Goal: Information Seeking & Learning: Learn about a topic

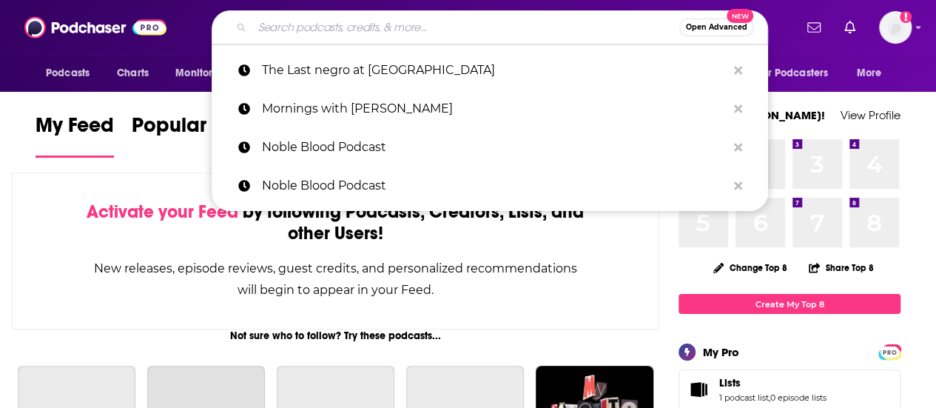
click at [333, 27] on input "Search podcasts, credits, & more..." at bounding box center [465, 28] width 427 height 24
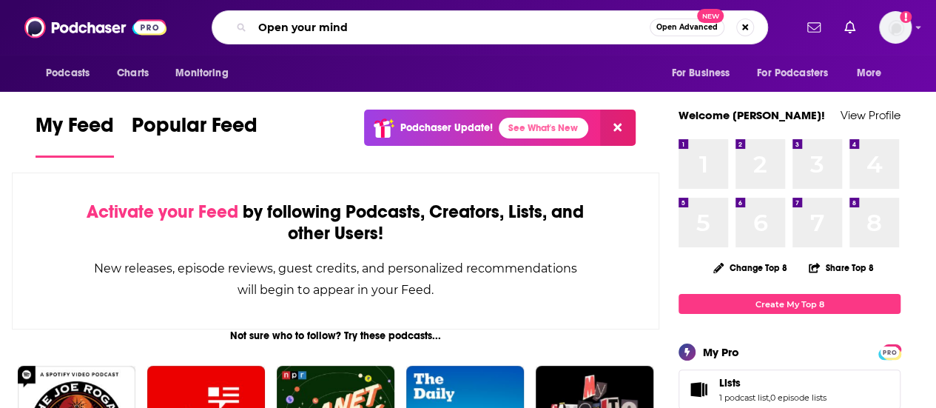
type input "Open your mind"
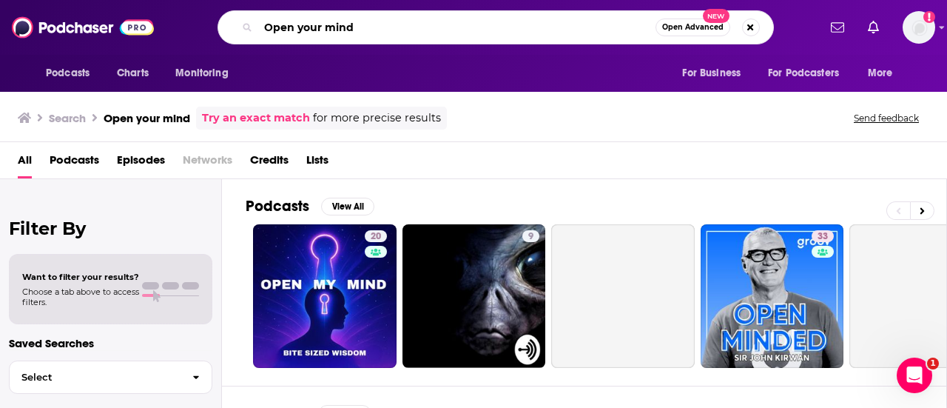
click at [342, 32] on input "Open your mind" at bounding box center [456, 28] width 397 height 24
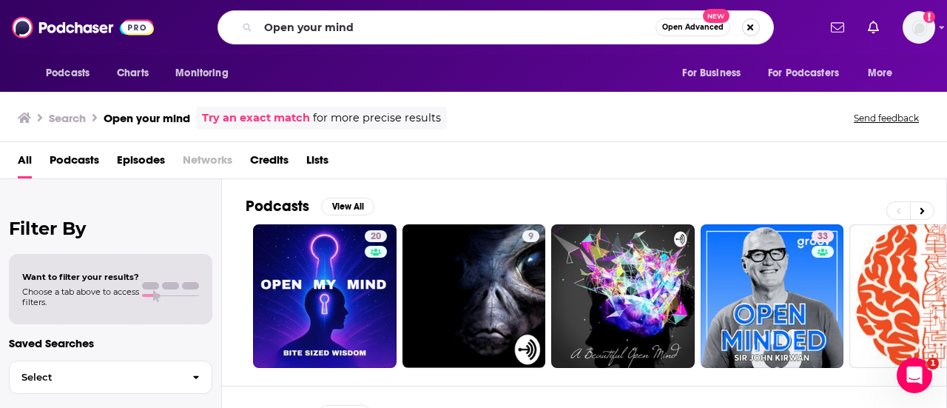
click at [747, 26] on button "Search podcasts, credits, & more..." at bounding box center [751, 27] width 18 height 18
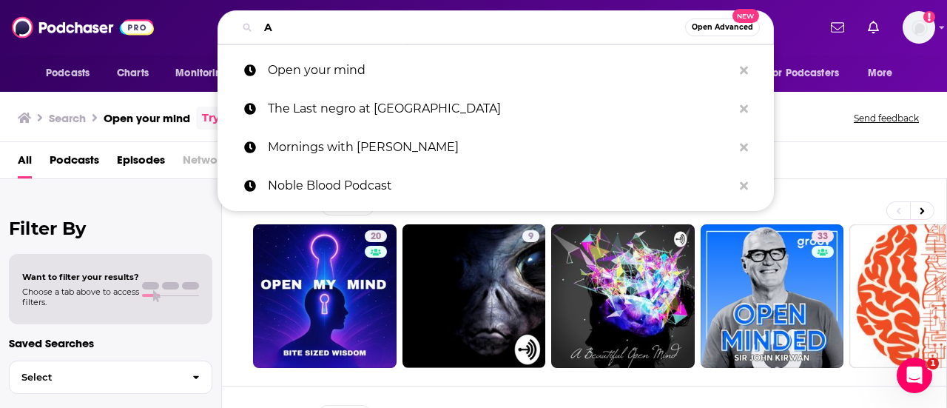
click at [488, 30] on input "A" at bounding box center [471, 28] width 427 height 24
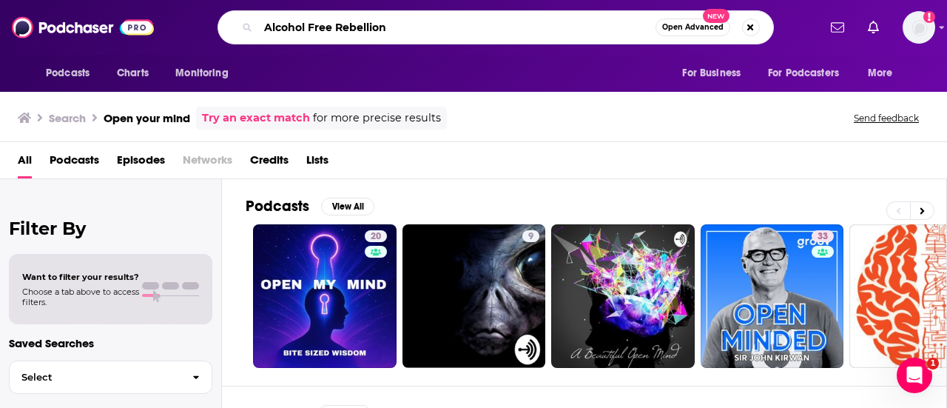
type input "Alcohol Free Rebellion"
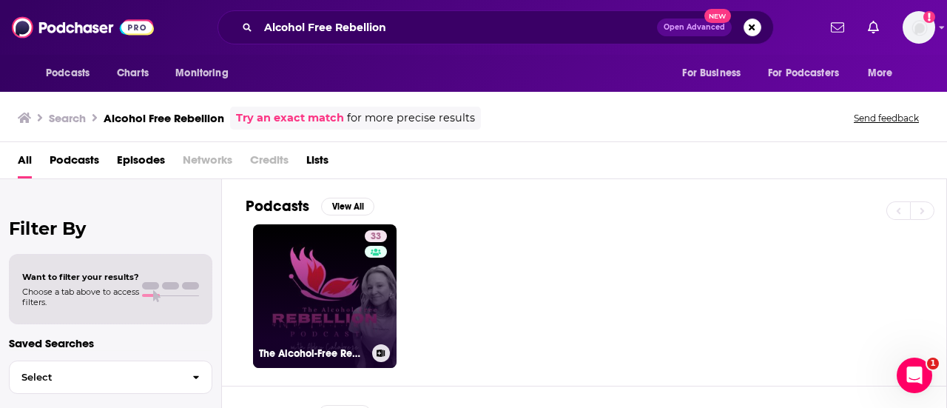
click at [335, 286] on link "33 The Alcohol-Free Rebellion" at bounding box center [325, 296] width 144 height 144
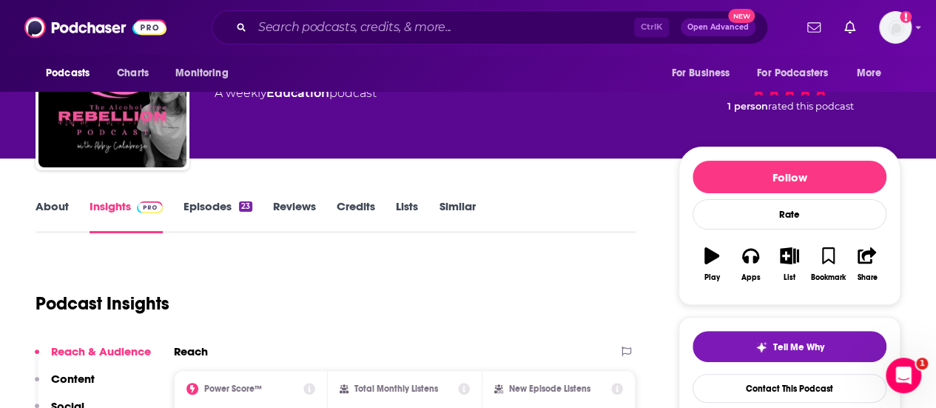
scroll to position [16, 0]
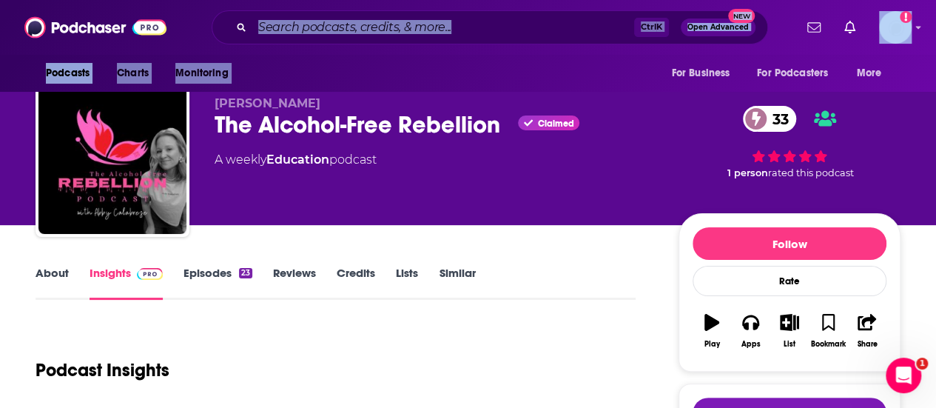
drag, startPoint x: 401, startPoint y: 67, endPoint x: 392, endPoint y: 24, distance: 43.8
click at [392, 24] on div "Podcasts Charts Monitoring Ctrl K Open Advanced New For Business For Podcasters…" at bounding box center [468, 46] width 936 height 92
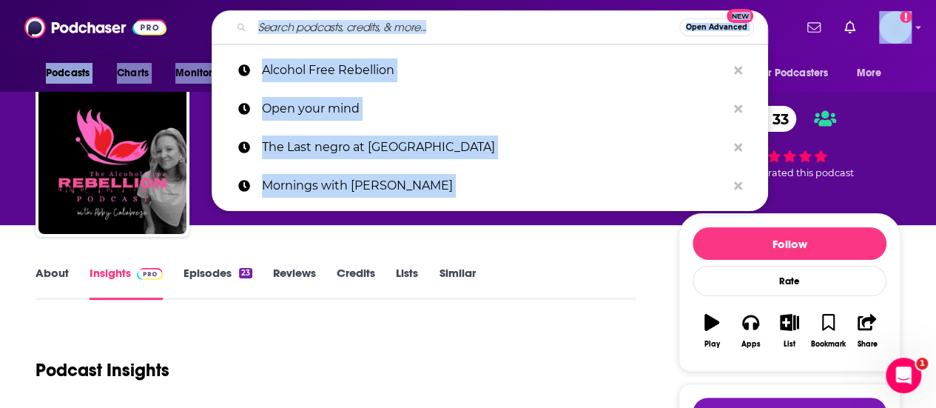
click at [392, 24] on input "Search podcasts, credits, & more..." at bounding box center [465, 28] width 427 height 24
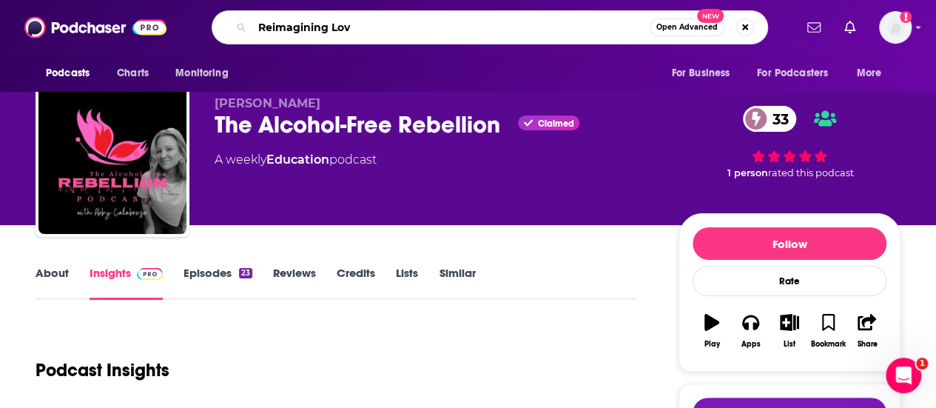
type input "Reimagining Love"
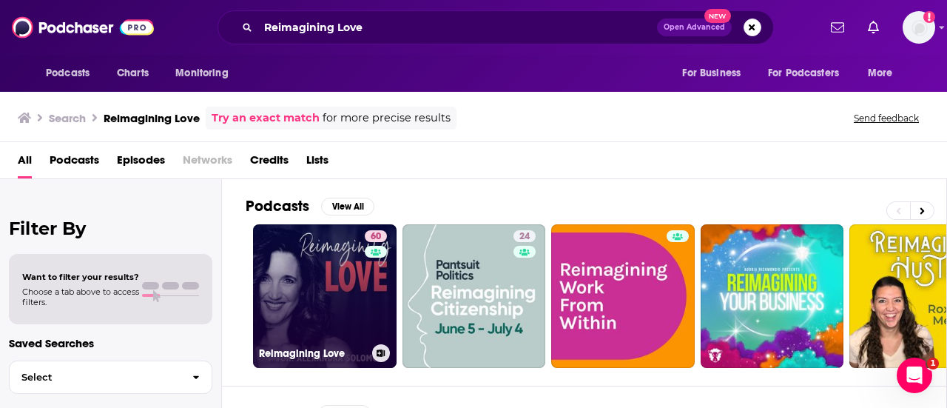
click at [326, 301] on link "60 Reimagining Love" at bounding box center [325, 296] width 144 height 144
